Goal: Answer question/provide support: Answer question/provide support

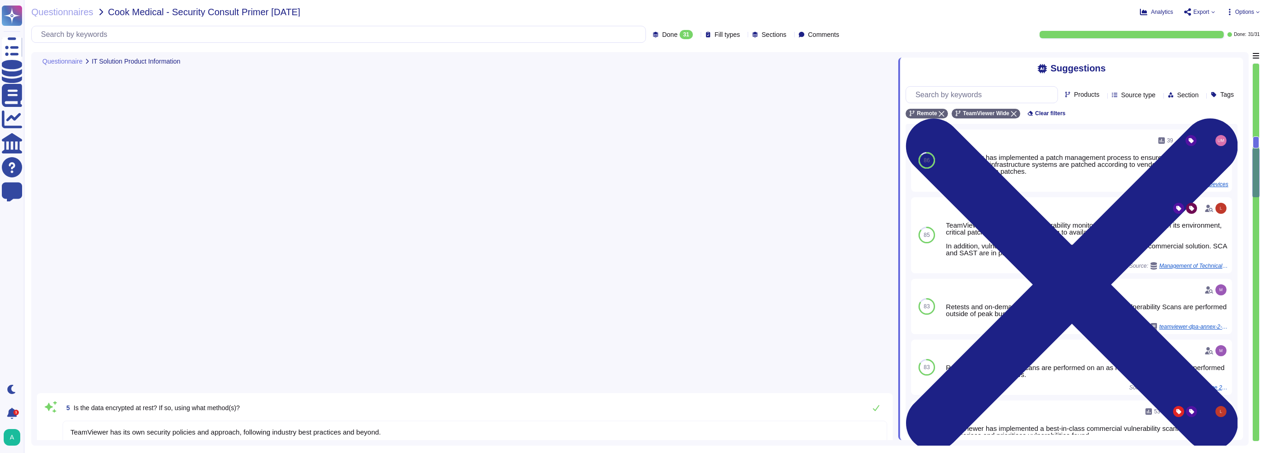
type textarea "TeamViewer has its own security policies and approach, following industry best …"
type textarea "All communications between network and interface are encrypted. Depending on th…"
type textarea "Vulnerability scans are performed daily on the environment to identify control …"
type textarea "TeamViewer works with trusted external consulting and auditors which are conduc…"
type textarea "TeamViewer is audited on an annual basis. TeamViewer conducts independent HIPAA…"
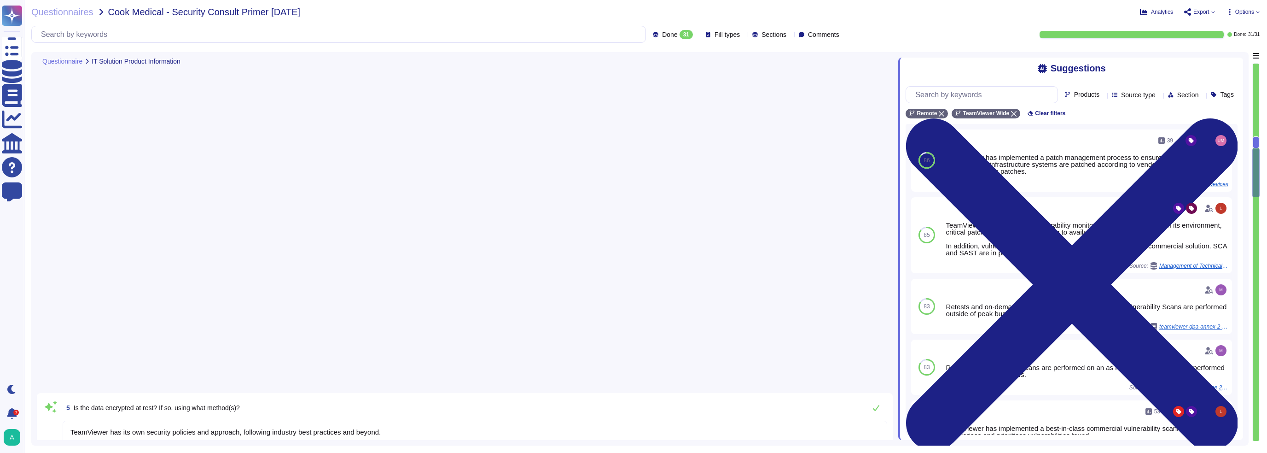
type textarea "Backups are made in a periodic manner for critical assets, applications and sys…"
type textarea "Depending on the type of logs our policies enforce a retention of 90 days to 1 …"
type textarea "Bitsight verifies that a company uses DKIM and has configured it in a way that …"
type textarea "Yes, TeamViewer offers REST based API. For more information, please go to; [URL…"
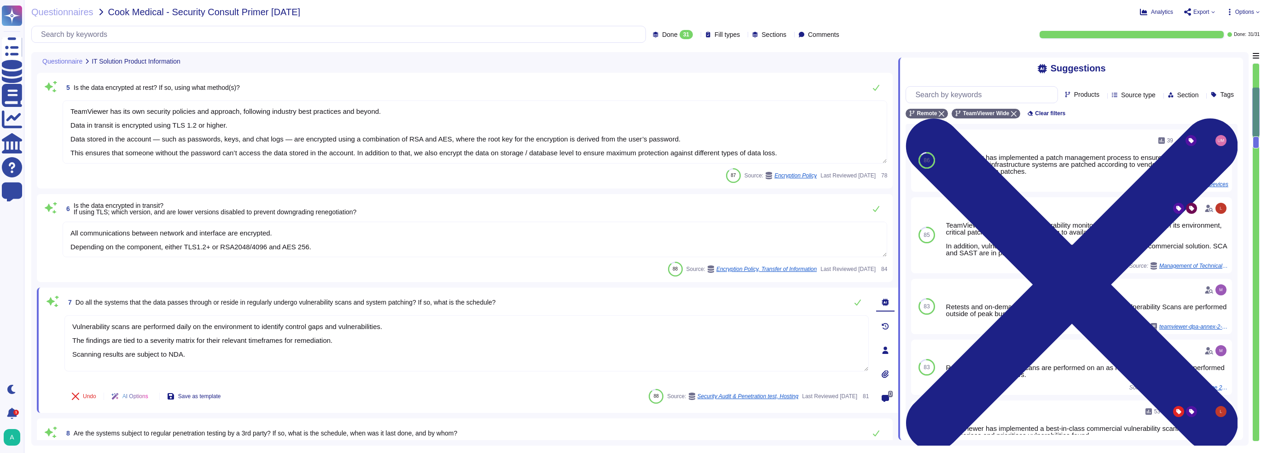
type textarea "TeamViewer Tensor"
type textarea "Yes"
type textarea "Yes – [PERSON_NAME] 2.0"
type textarea "TeamViewer is a global organization which offer his services all around the glo…"
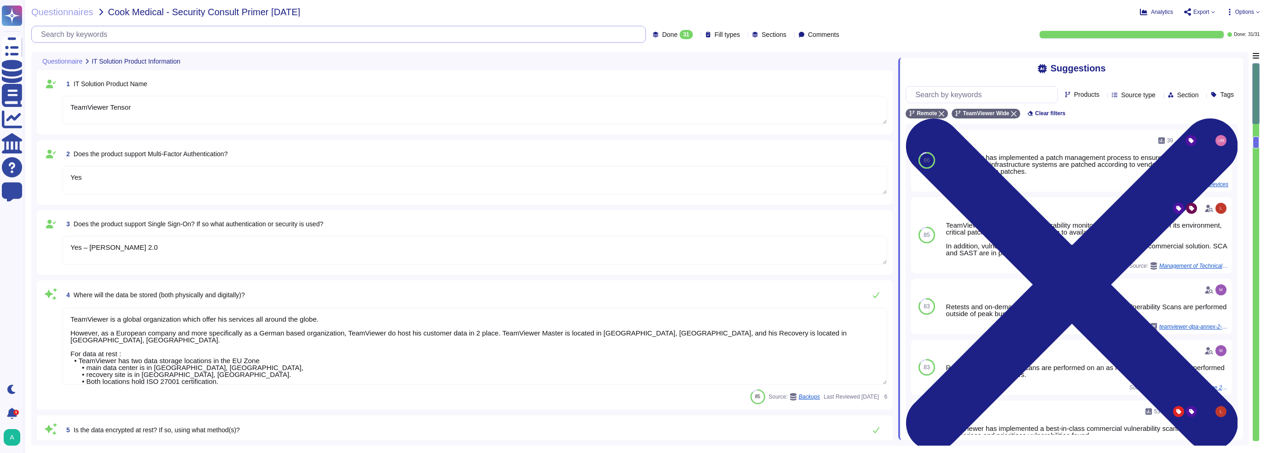
click at [152, 36] on input "text" at bounding box center [340, 34] width 609 height 16
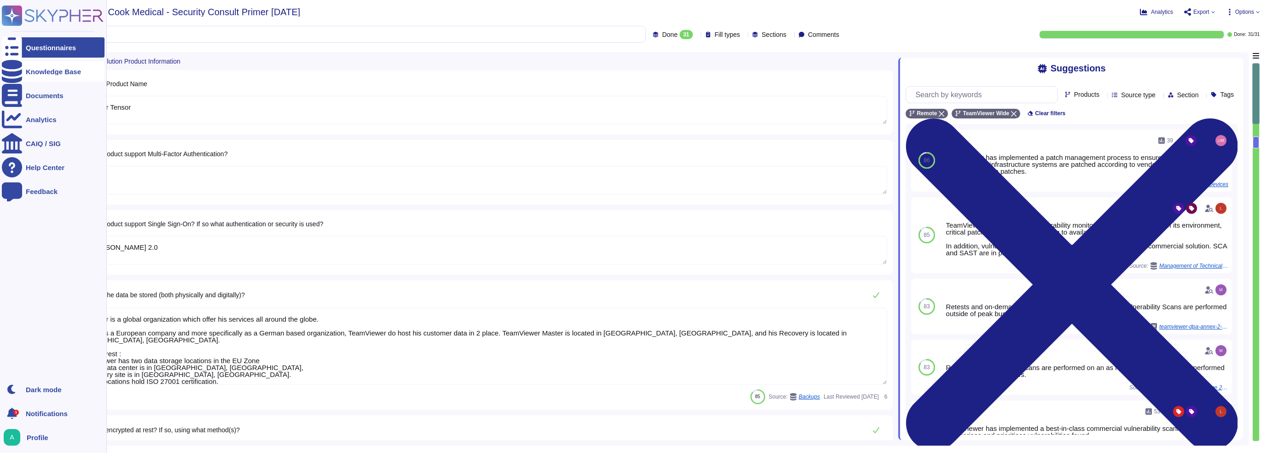
click at [19, 75] on div at bounding box center [12, 71] width 20 height 20
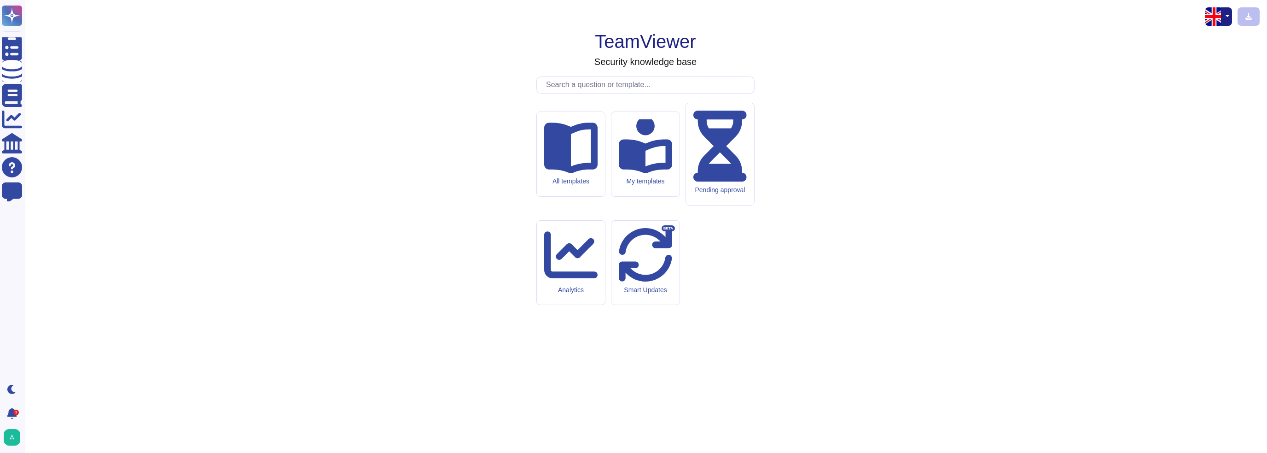
click at [598, 152] on div "TeamViewer Security knowledge base All templates My templates Pending approval …" at bounding box center [645, 226] width 1228 height 438
click at [603, 93] on input "text" at bounding box center [647, 85] width 213 height 16
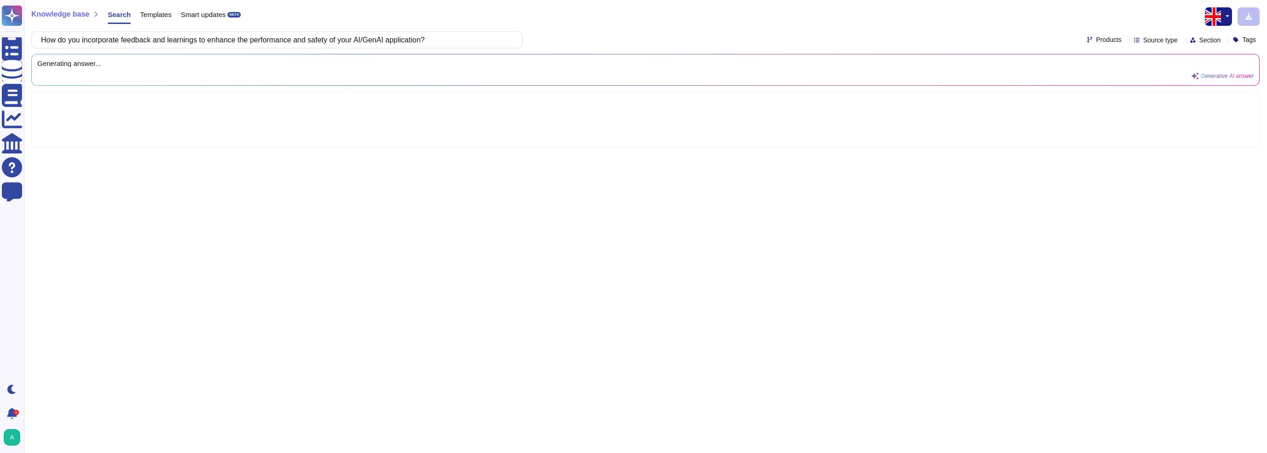
click at [1092, 46] on div "How do you incorporate feedback and learnings to enhance the performance and sa…" at bounding box center [645, 39] width 1228 height 17
click at [1096, 40] on span "Products" at bounding box center [1108, 39] width 25 height 6
click at [1077, 153] on div at bounding box center [1077, 152] width 7 height 7
click at [1104, 251] on div "Knowledge base Search Templates Smart updates BETA How do you incorporate feedb…" at bounding box center [645, 226] width 1243 height 453
click at [1096, 42] on span "Products" at bounding box center [1108, 39] width 25 height 6
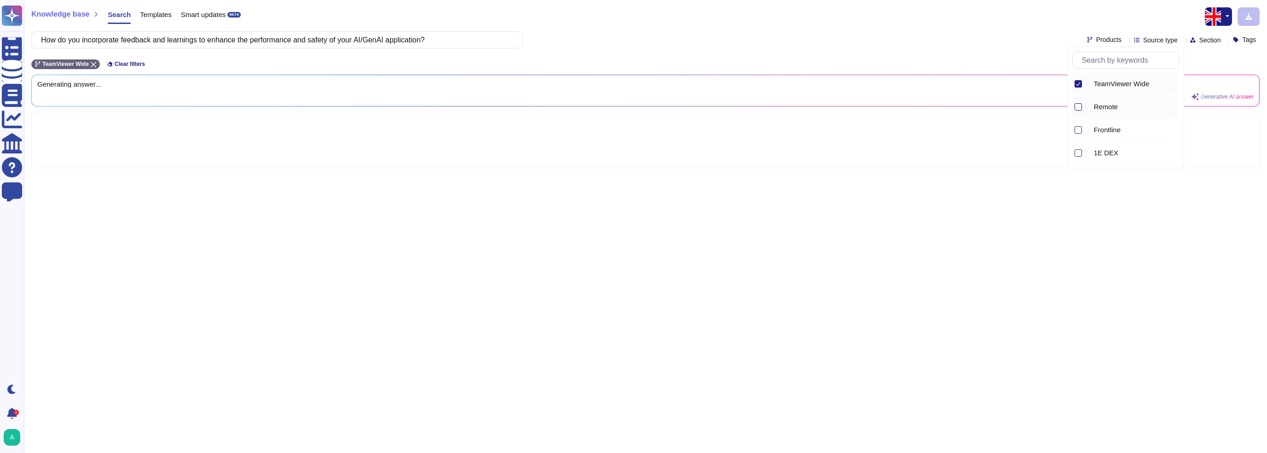
click at [1078, 109] on div at bounding box center [1077, 106] width 7 height 7
drag, startPoint x: 1092, startPoint y: 235, endPoint x: 1090, endPoint y: 230, distance: 5.8
click at [1091, 232] on div "Knowledge base Search Templates Smart updates BETA How do you incorporate feedb…" at bounding box center [645, 226] width 1243 height 453
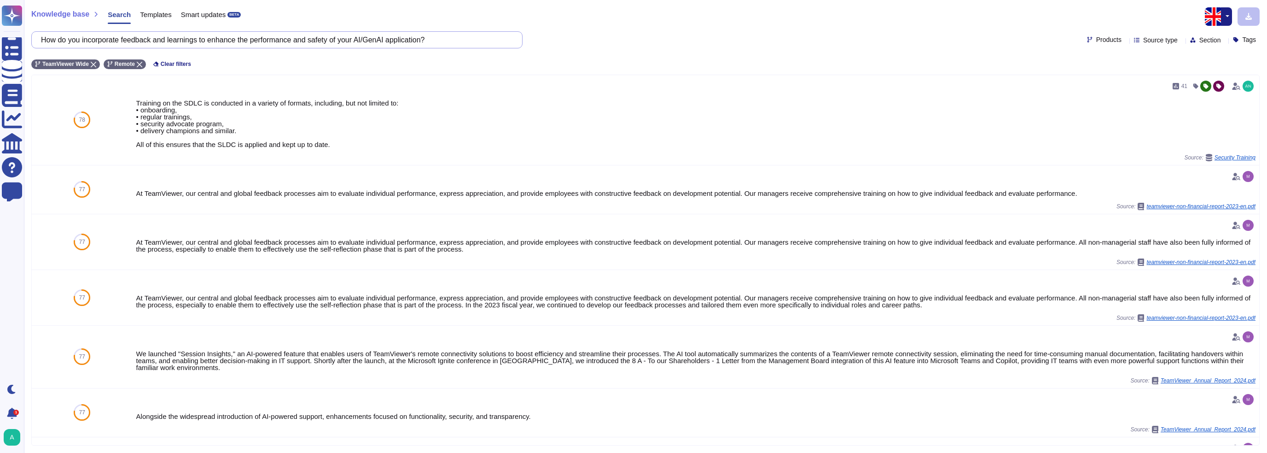
drag, startPoint x: 406, startPoint y: 40, endPoint x: -29, endPoint y: 51, distance: 435.2
click at [0, 51] on html "Questionnaires Knowledge Base Documents Analytics CAIQ / SIG Help Center Feedba…" at bounding box center [633, 226] width 1267 height 453
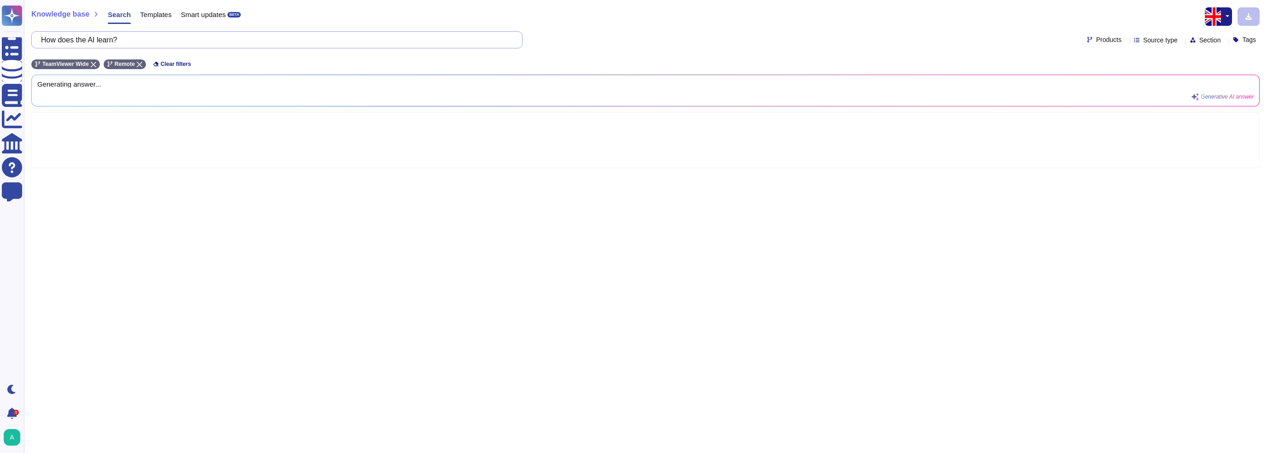
type input "How does the AI learn?"
click at [1228, 18] on button "button" at bounding box center [1226, 16] width 11 height 18
click at [1044, 29] on div "Knowledge base Search Templates Smart updates BETA How does the AI learn? Produ…" at bounding box center [645, 226] width 1243 height 453
